Goal: Task Accomplishment & Management: Use online tool/utility

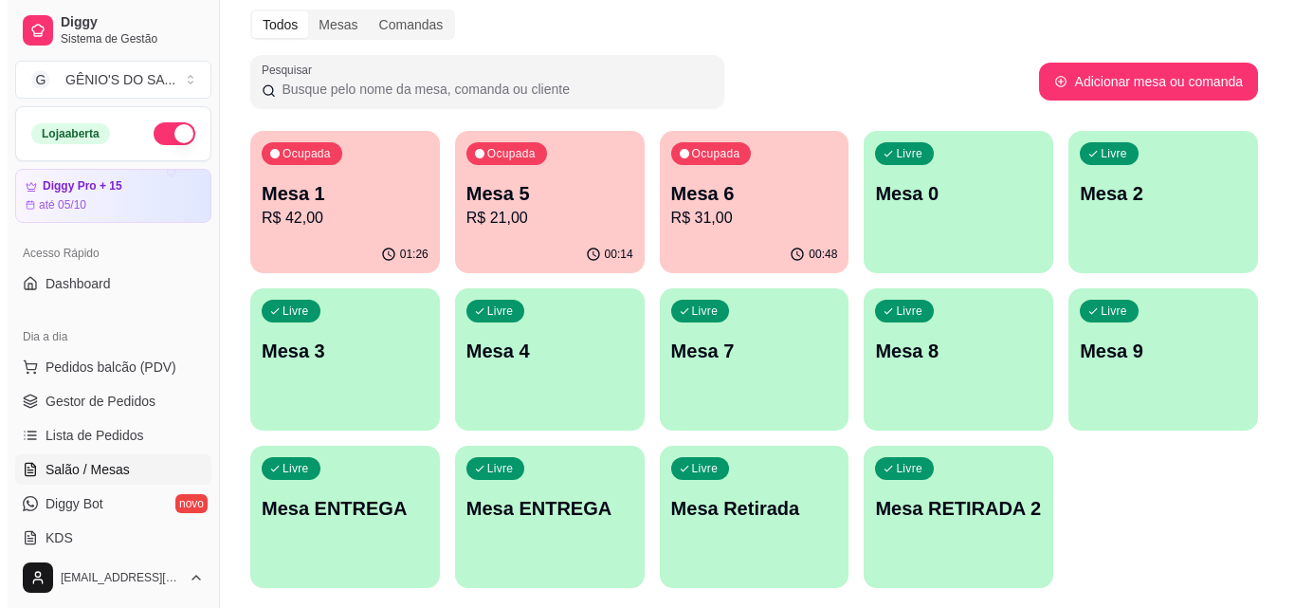
scroll to position [285, 0]
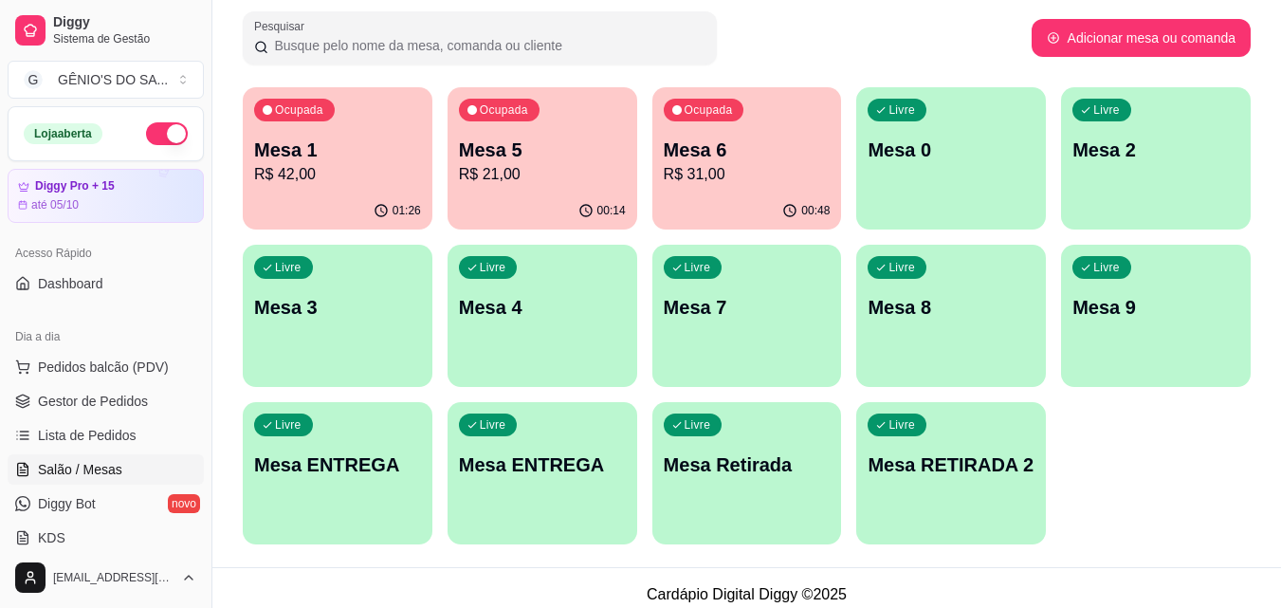
click at [698, 155] on p "Mesa 6" at bounding box center [747, 150] width 167 height 27
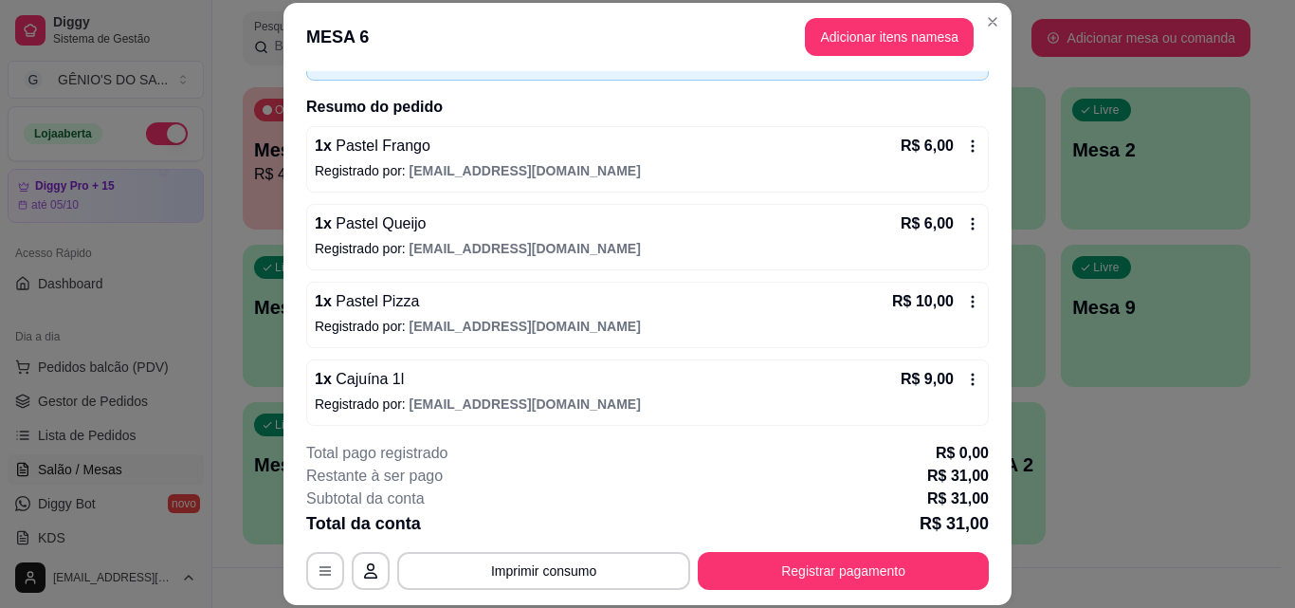
scroll to position [131, 0]
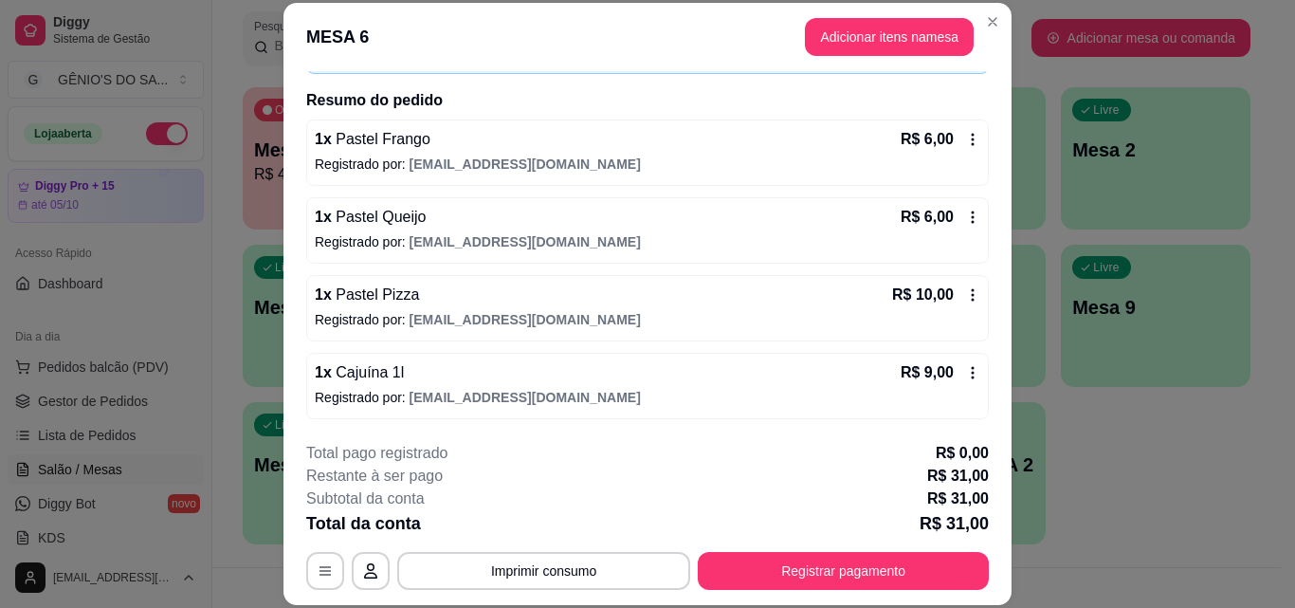
click at [965, 375] on icon at bounding box center [972, 372] width 15 height 15
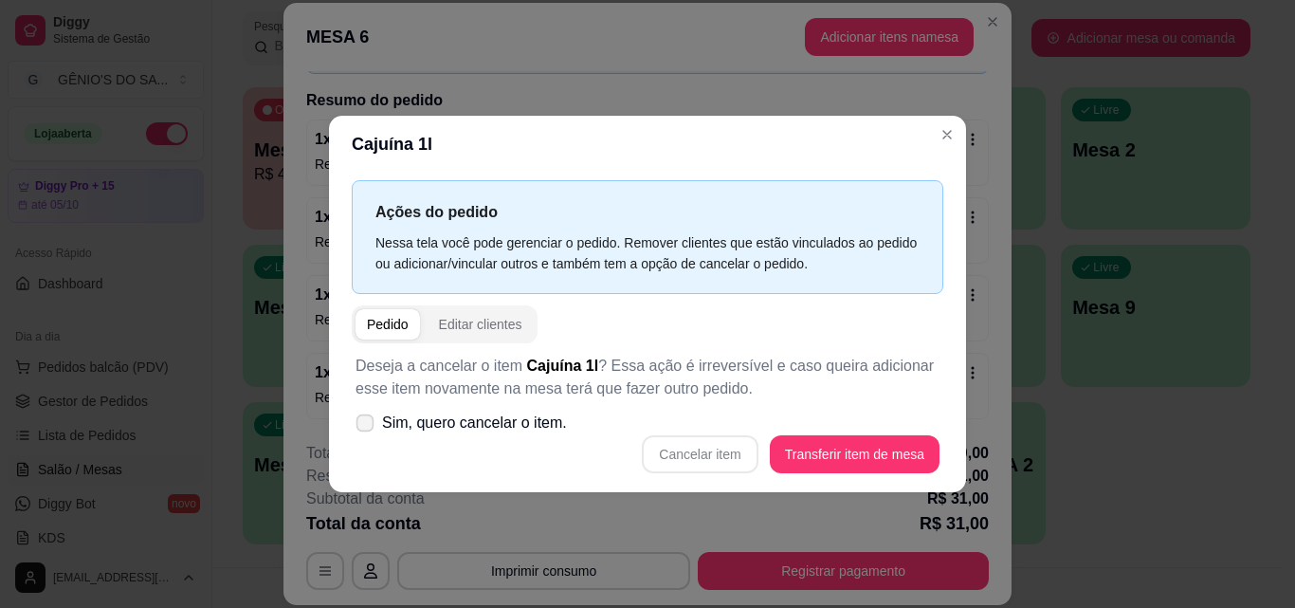
click at [360, 428] on icon at bounding box center [365, 422] width 14 height 10
click at [360, 428] on input "Sim, quero cancelar o item." at bounding box center [361, 432] width 12 height 12
checkbox input "true"
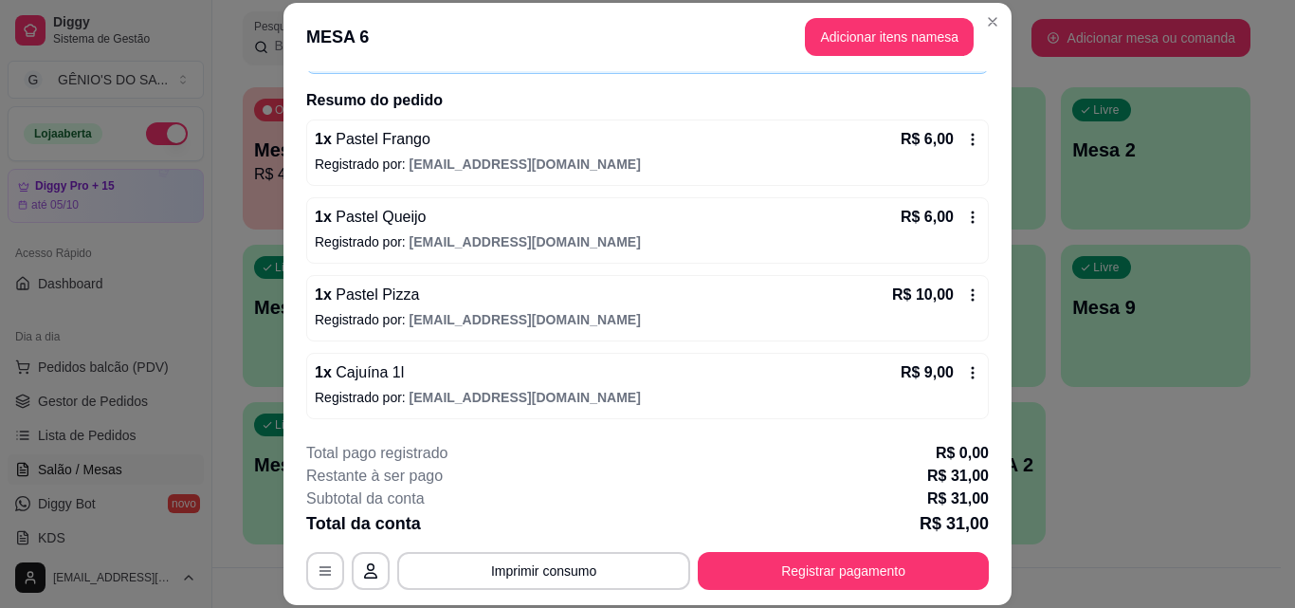
click at [965, 377] on icon at bounding box center [972, 372] width 15 height 15
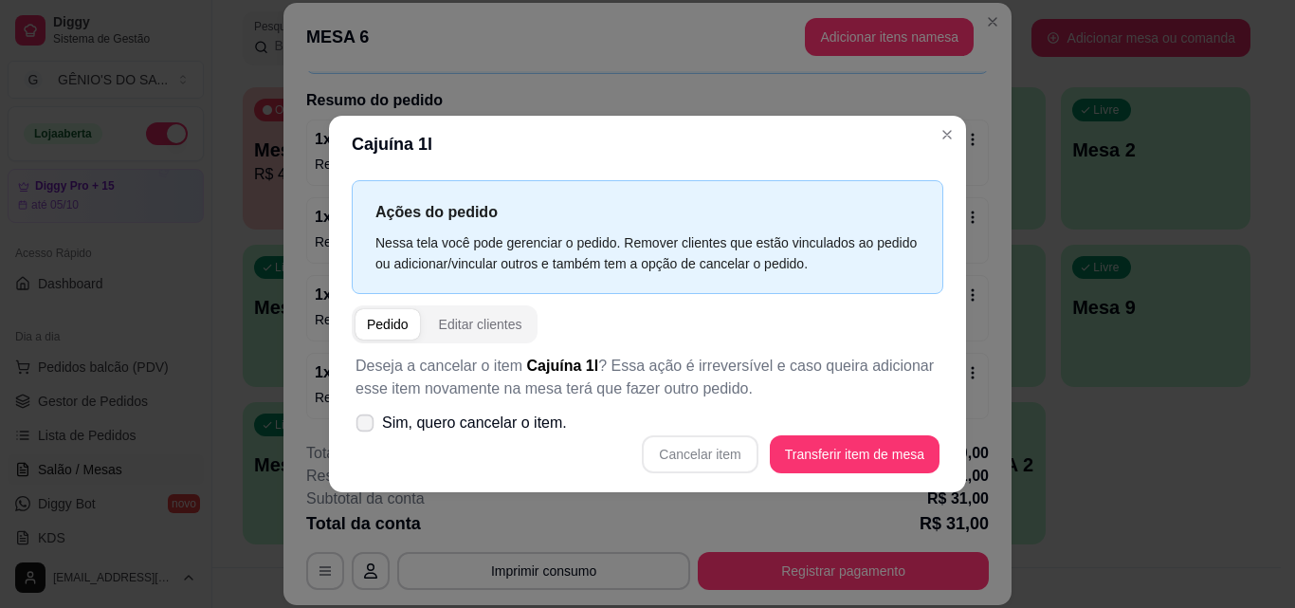
click at [362, 433] on label "Sim, quero cancelar o item." at bounding box center [461, 423] width 227 height 38
click at [362, 433] on input "Sim, quero cancelar o item." at bounding box center [361, 432] width 12 height 12
checkbox input "true"
click at [717, 455] on button "Cancelar item" at bounding box center [700, 454] width 116 height 38
click at [717, 455] on div "Cancelar item Transferir item de mesa" at bounding box center [648, 454] width 584 height 38
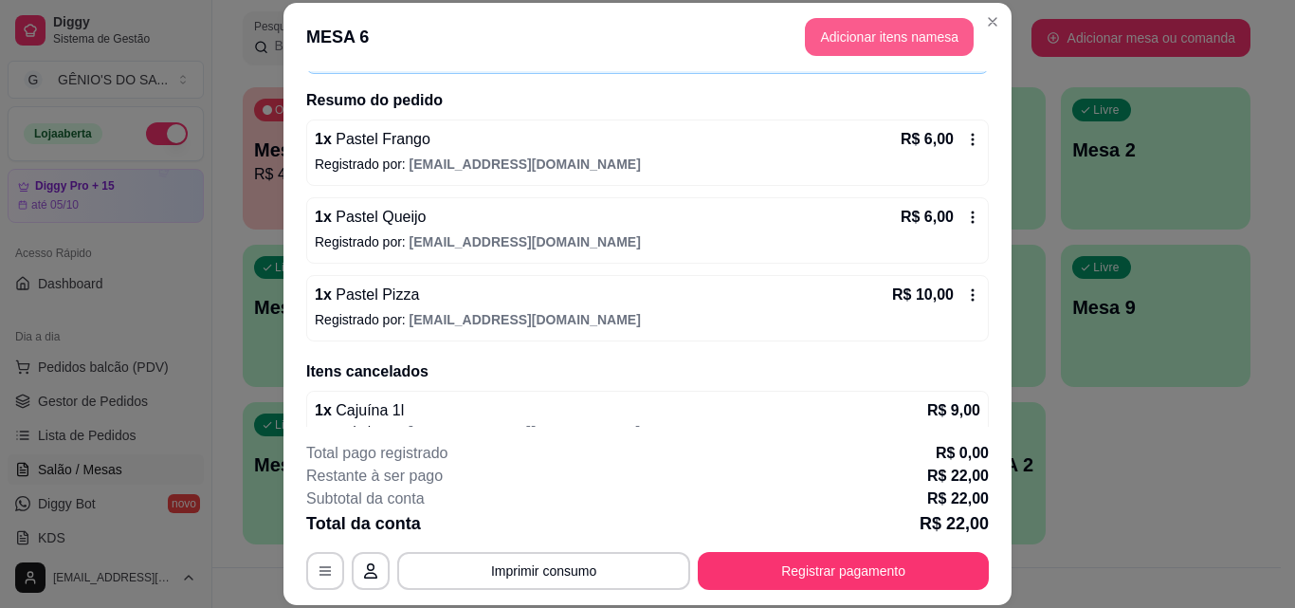
click at [855, 28] on button "Adicionar itens na mesa" at bounding box center [889, 37] width 169 height 38
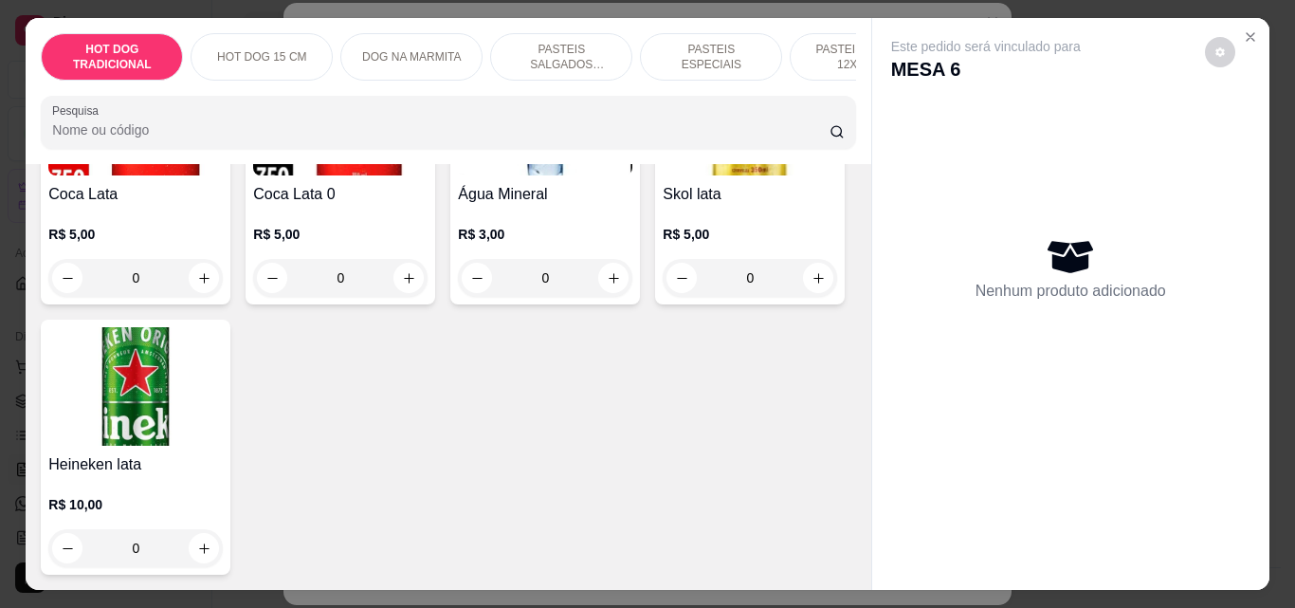
scroll to position [7655, 0]
click at [211, 285] on icon "increase-product-quantity" at bounding box center [204, 278] width 14 height 14
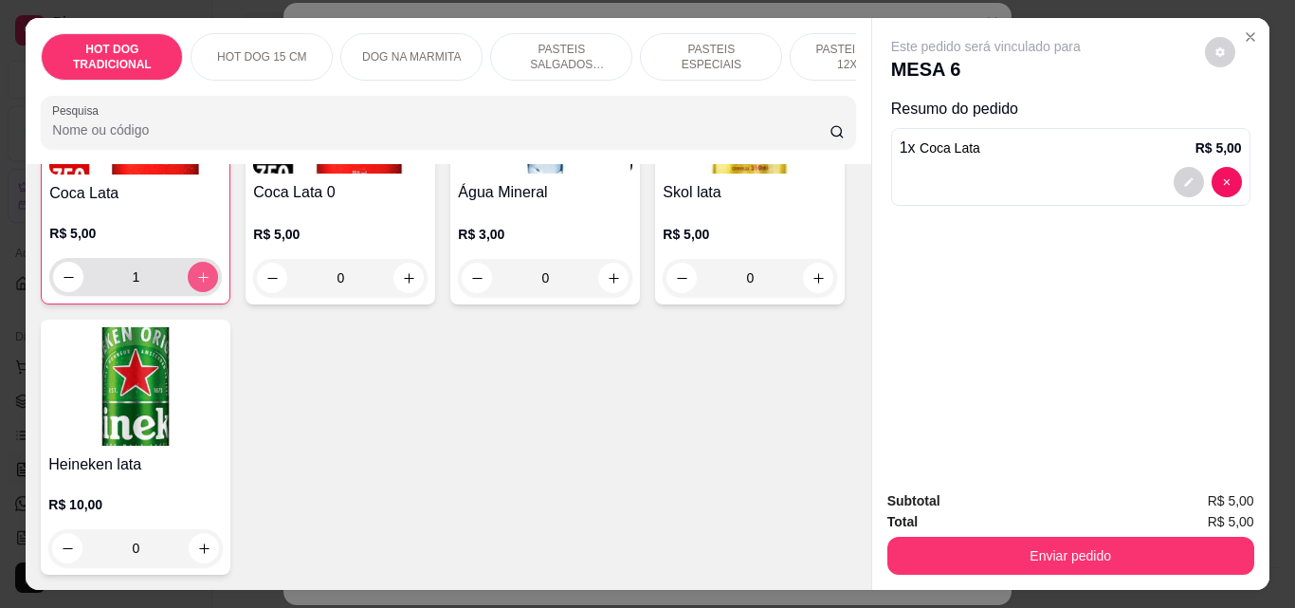
type input "1"
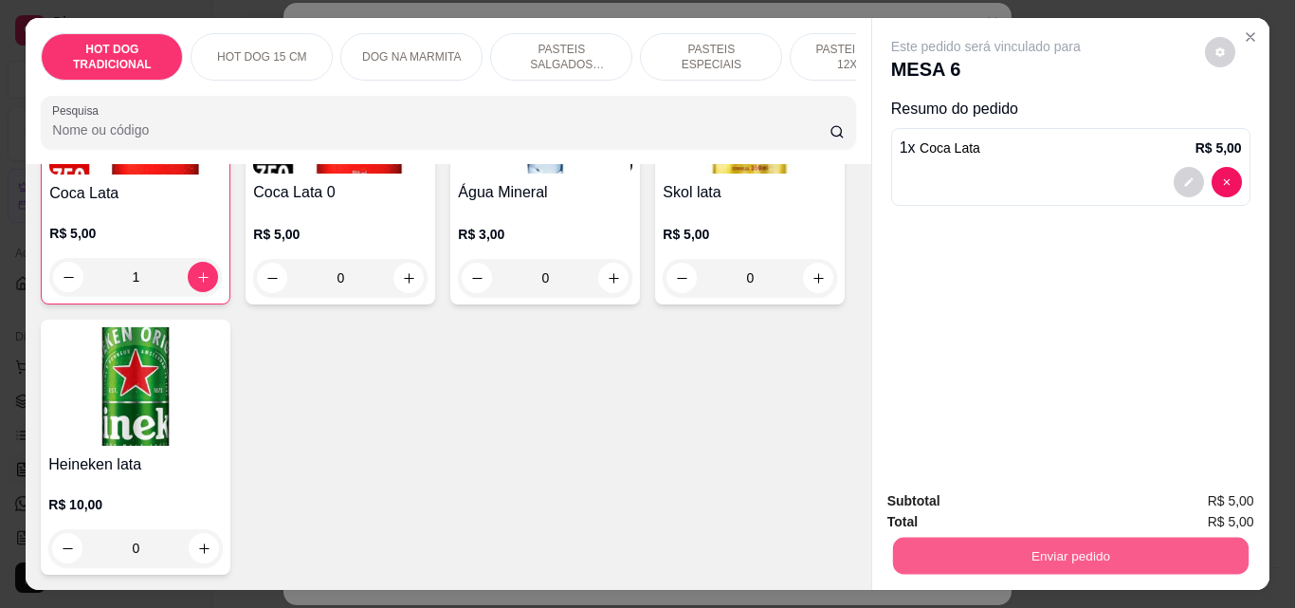
click at [993, 550] on button "Enviar pedido" at bounding box center [1070, 555] width 356 height 37
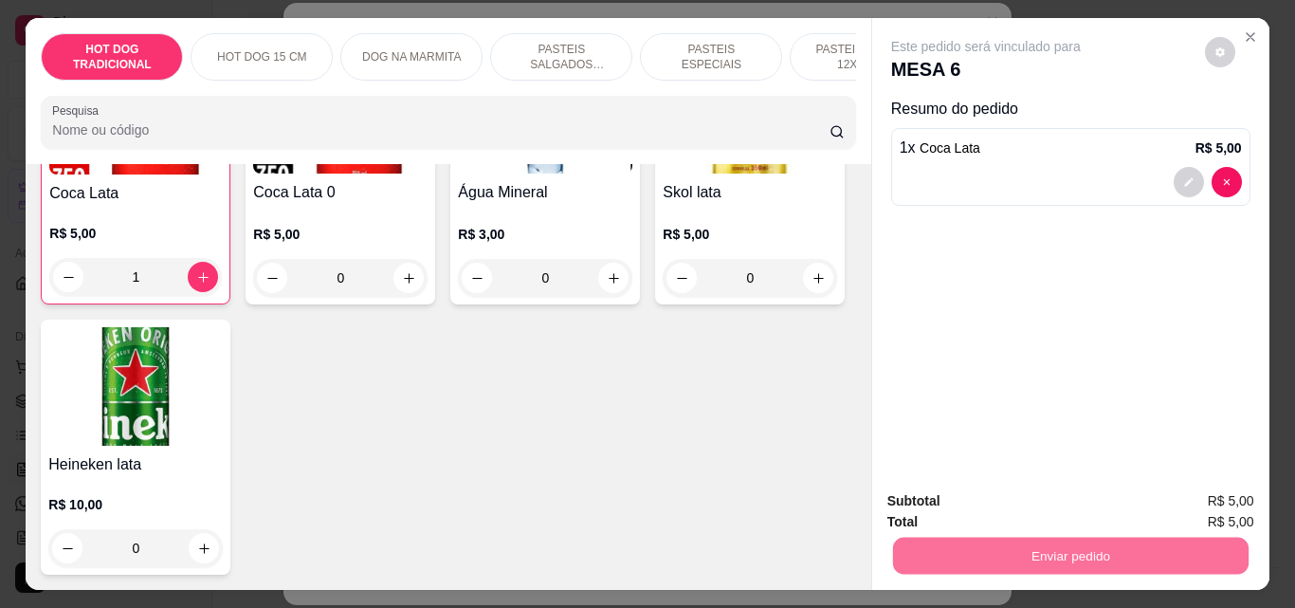
click at [1204, 496] on button "Enviar pedido" at bounding box center [1205, 501] width 104 height 35
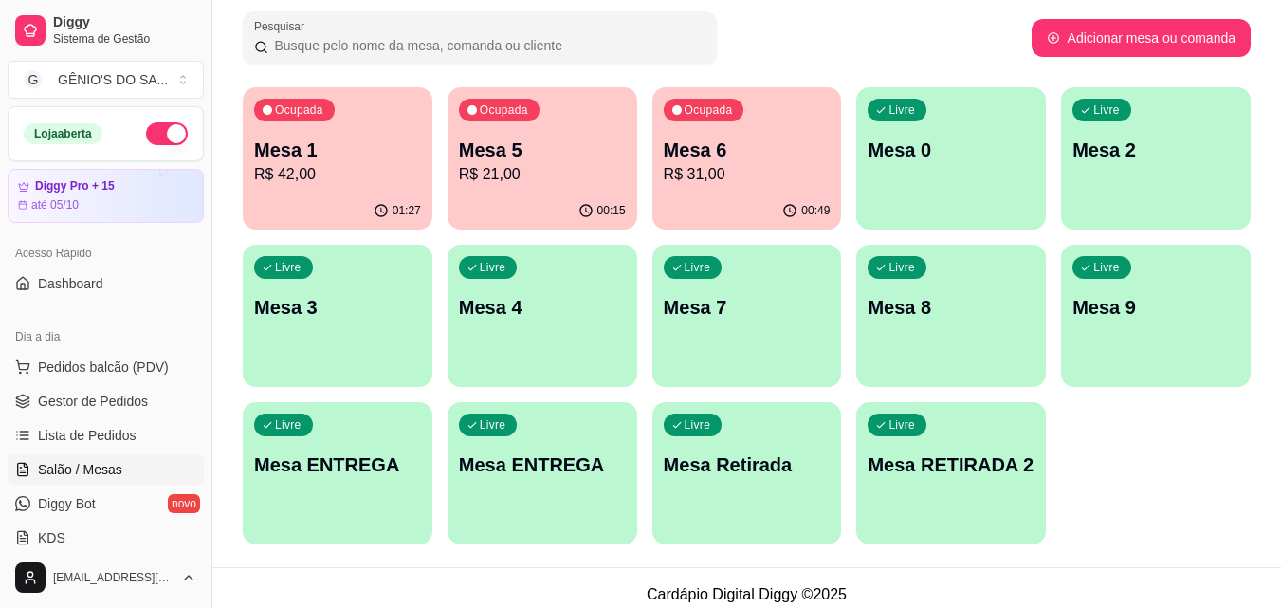
click at [704, 183] on p "R$ 31,00" at bounding box center [747, 174] width 167 height 23
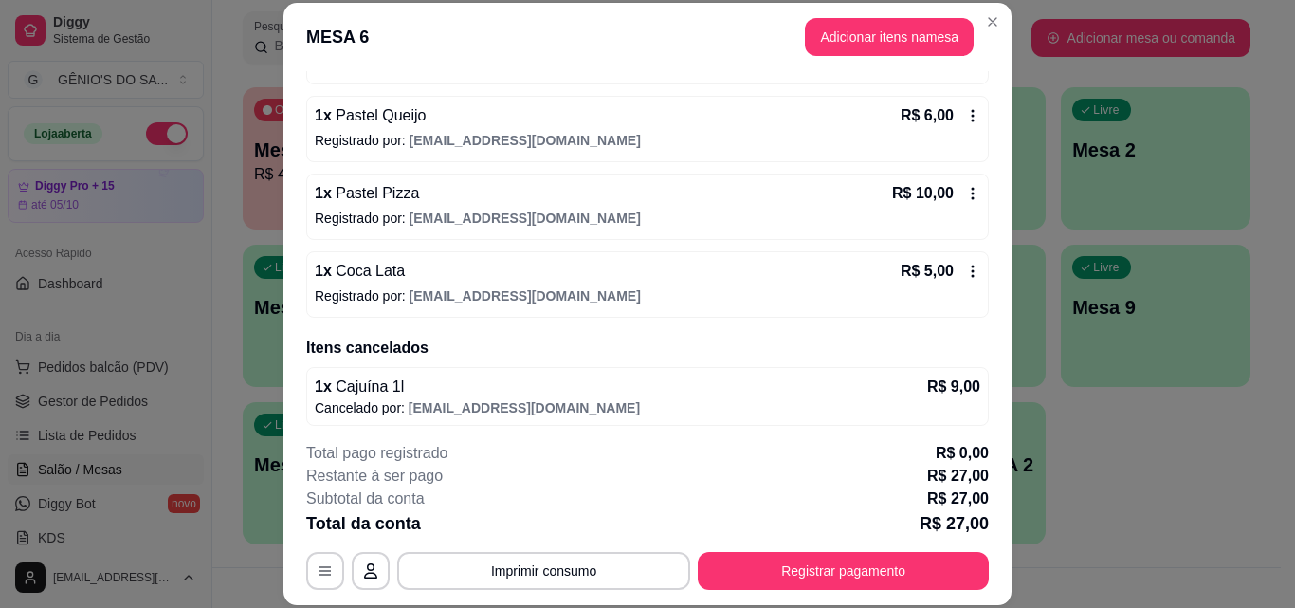
scroll to position [239, 0]
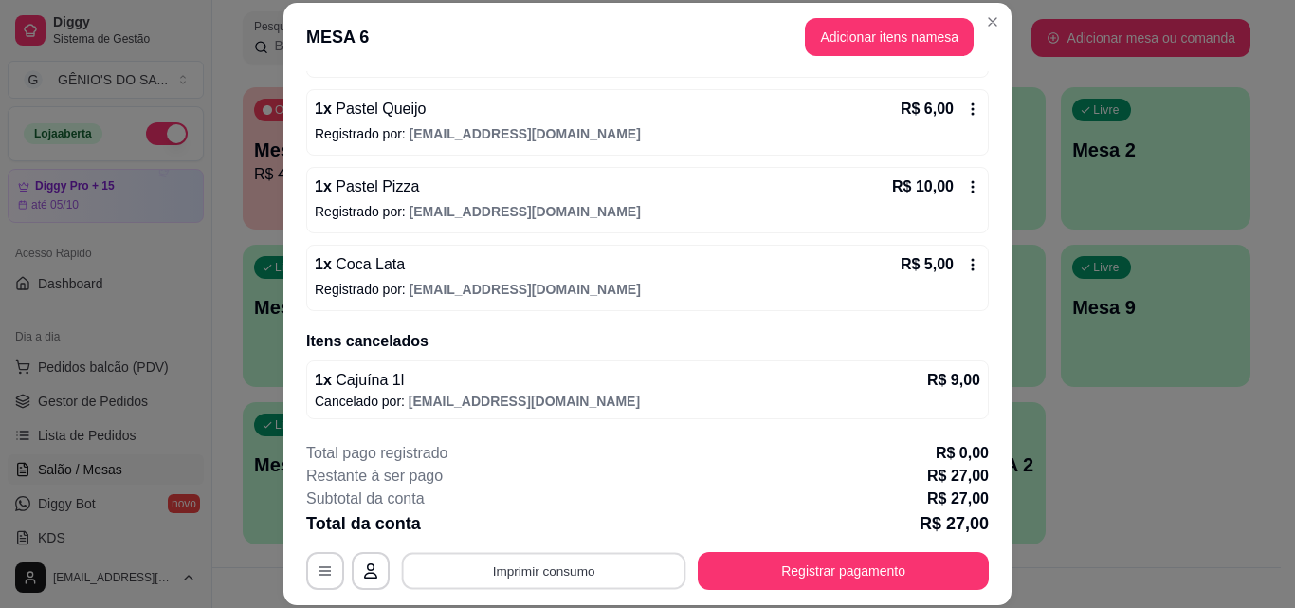
click at [531, 556] on button "Imprimir consumo" at bounding box center [544, 570] width 285 height 37
click at [545, 519] on button "Impressora" at bounding box center [542, 526] width 133 height 29
